Goal: Find specific fact: Find specific fact

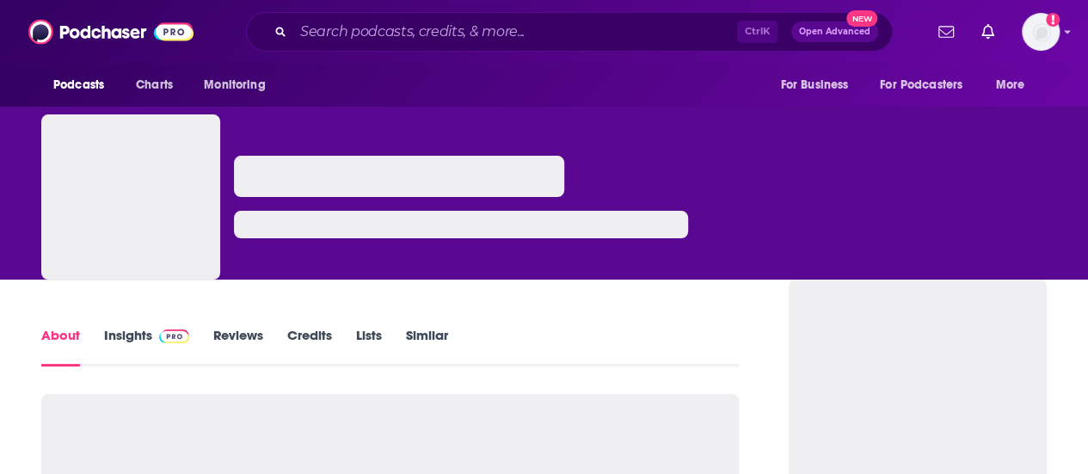
click at [144, 342] on link "Insights" at bounding box center [146, 347] width 85 height 40
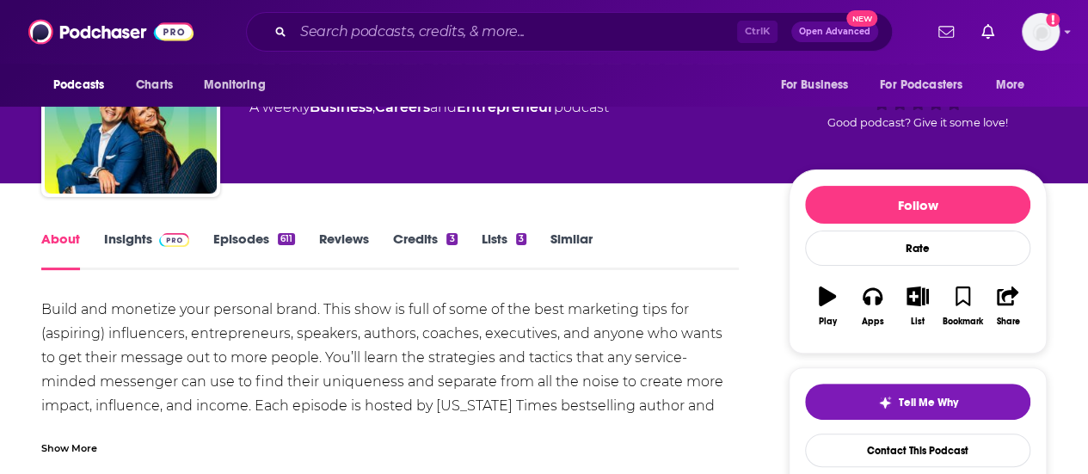
scroll to position [172, 0]
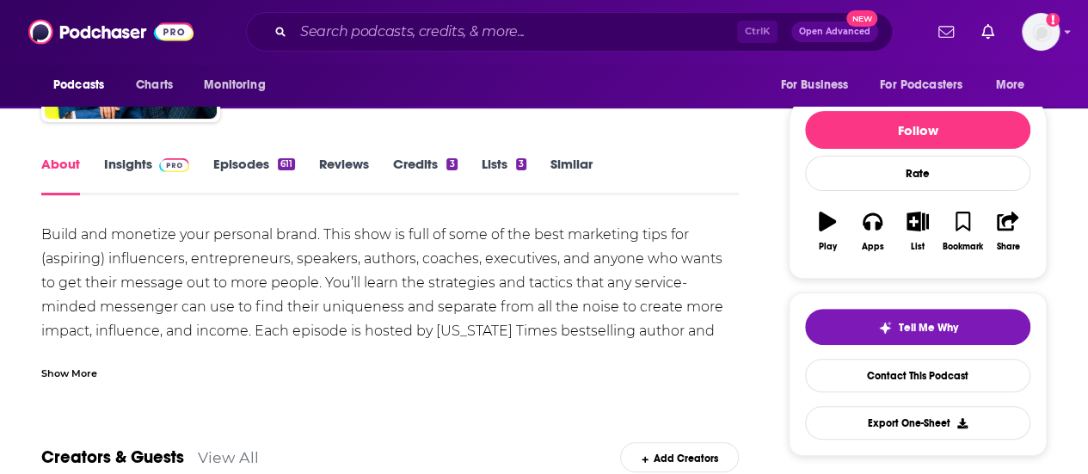
click at [120, 163] on link "Insights" at bounding box center [146, 176] width 85 height 40
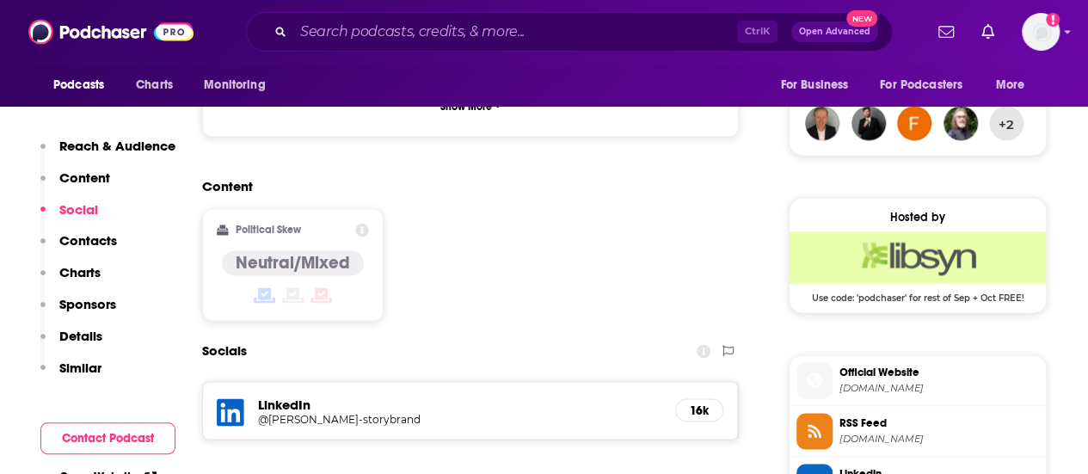
scroll to position [1291, 0]
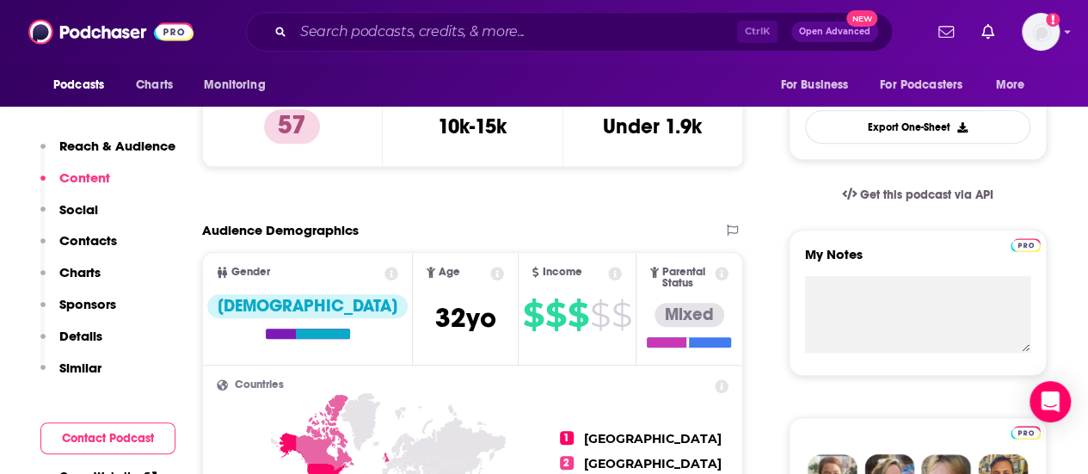
scroll to position [430, 0]
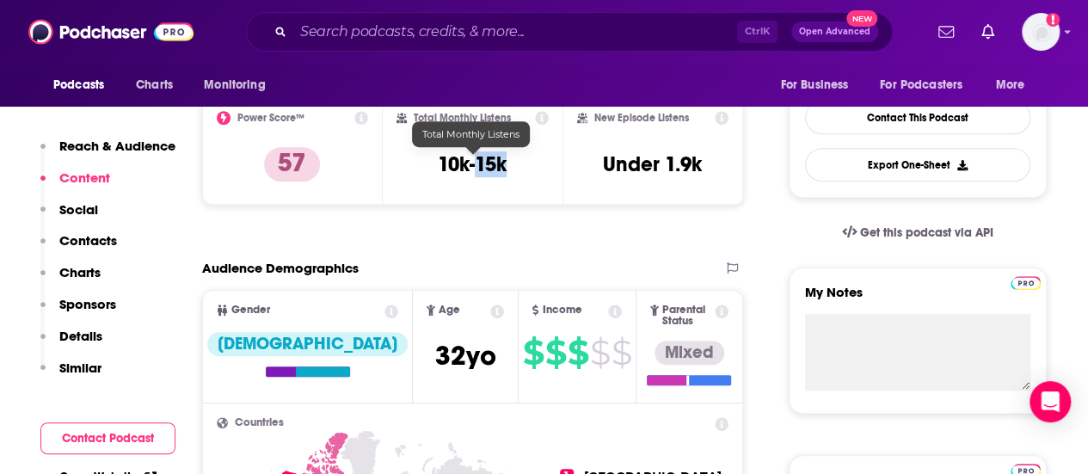
drag, startPoint x: 525, startPoint y: 166, endPoint x: 476, endPoint y: 167, distance: 49.1
click at [476, 167] on div "Total Monthly Listens 10k-15k" at bounding box center [473, 150] width 153 height 79
copy h3 "15k"
